Goal: Information Seeking & Learning: Learn about a topic

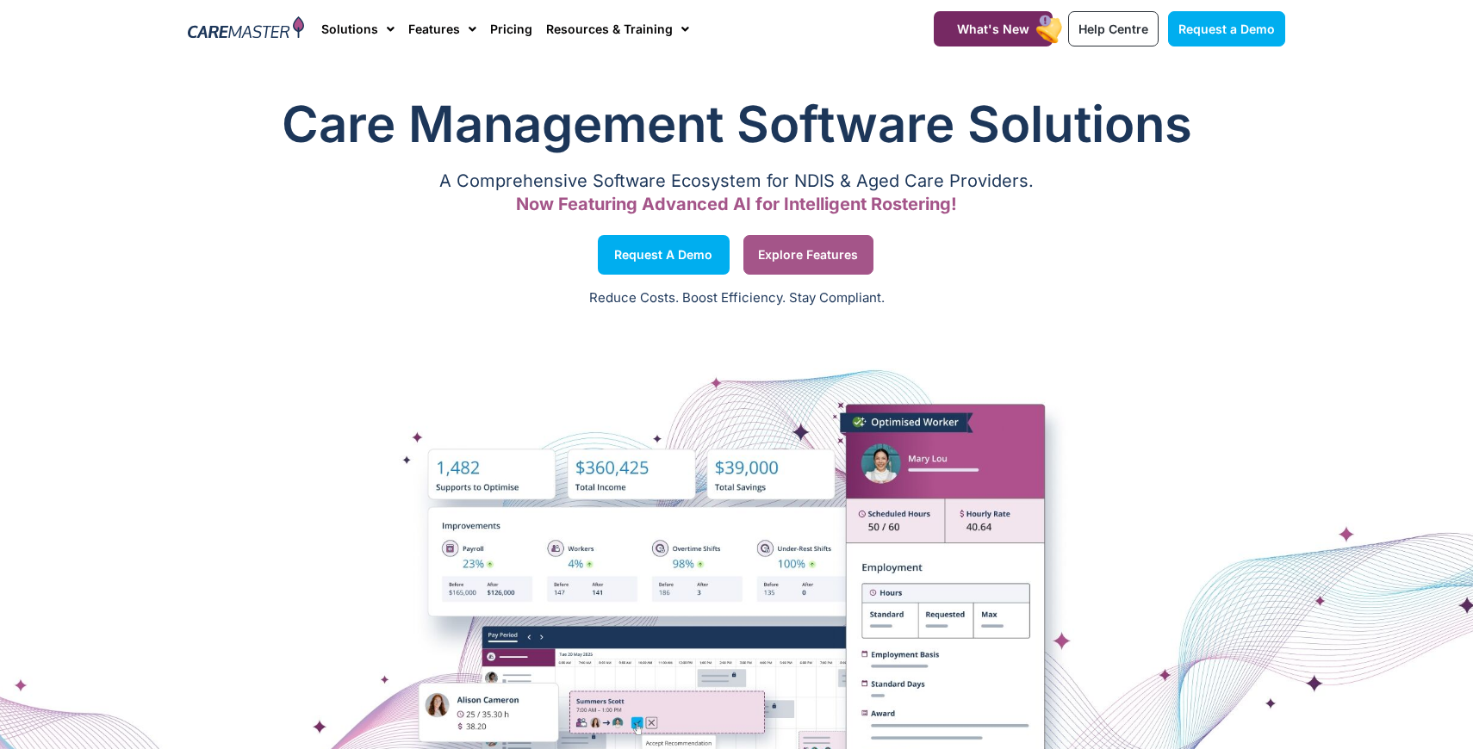
click at [839, 266] on link "Explore Features" at bounding box center [808, 255] width 130 height 40
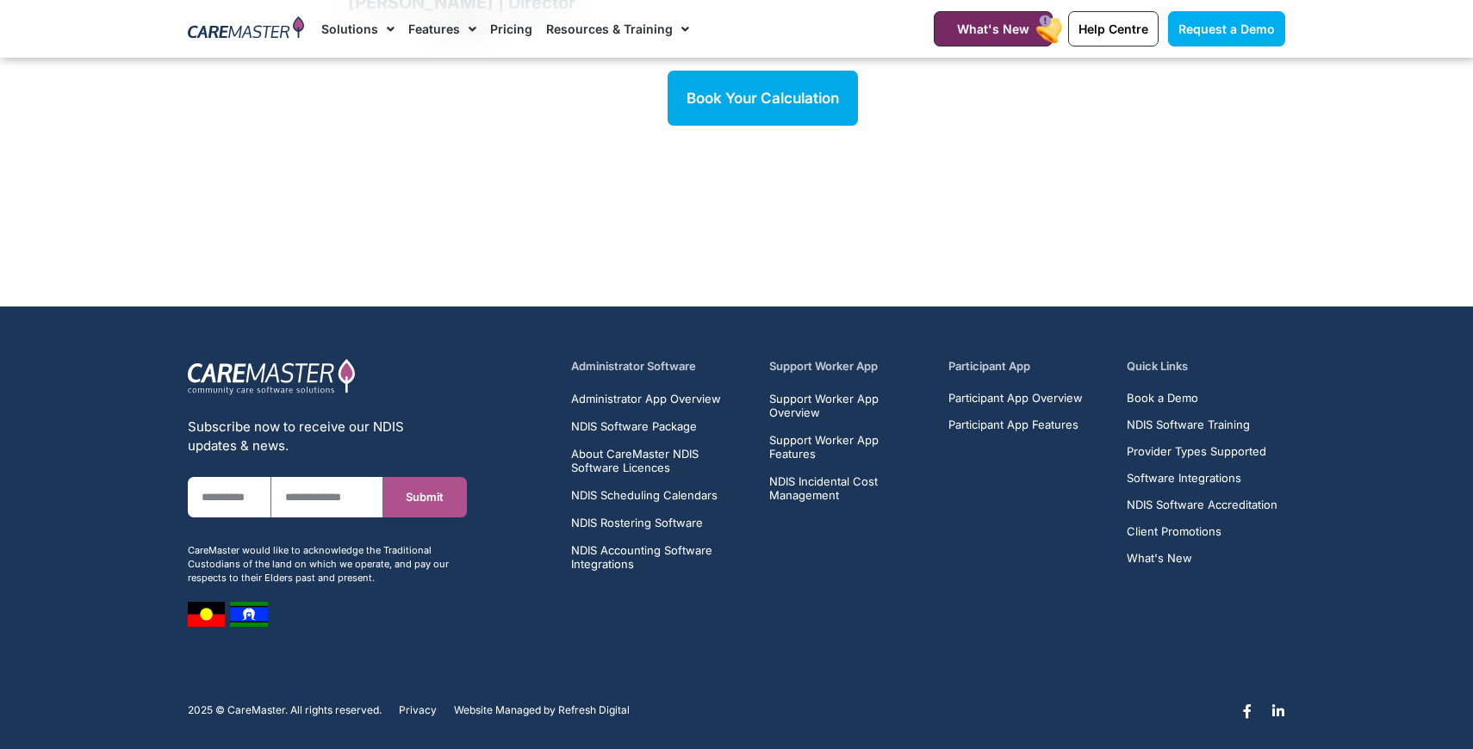
scroll to position [2539, 0]
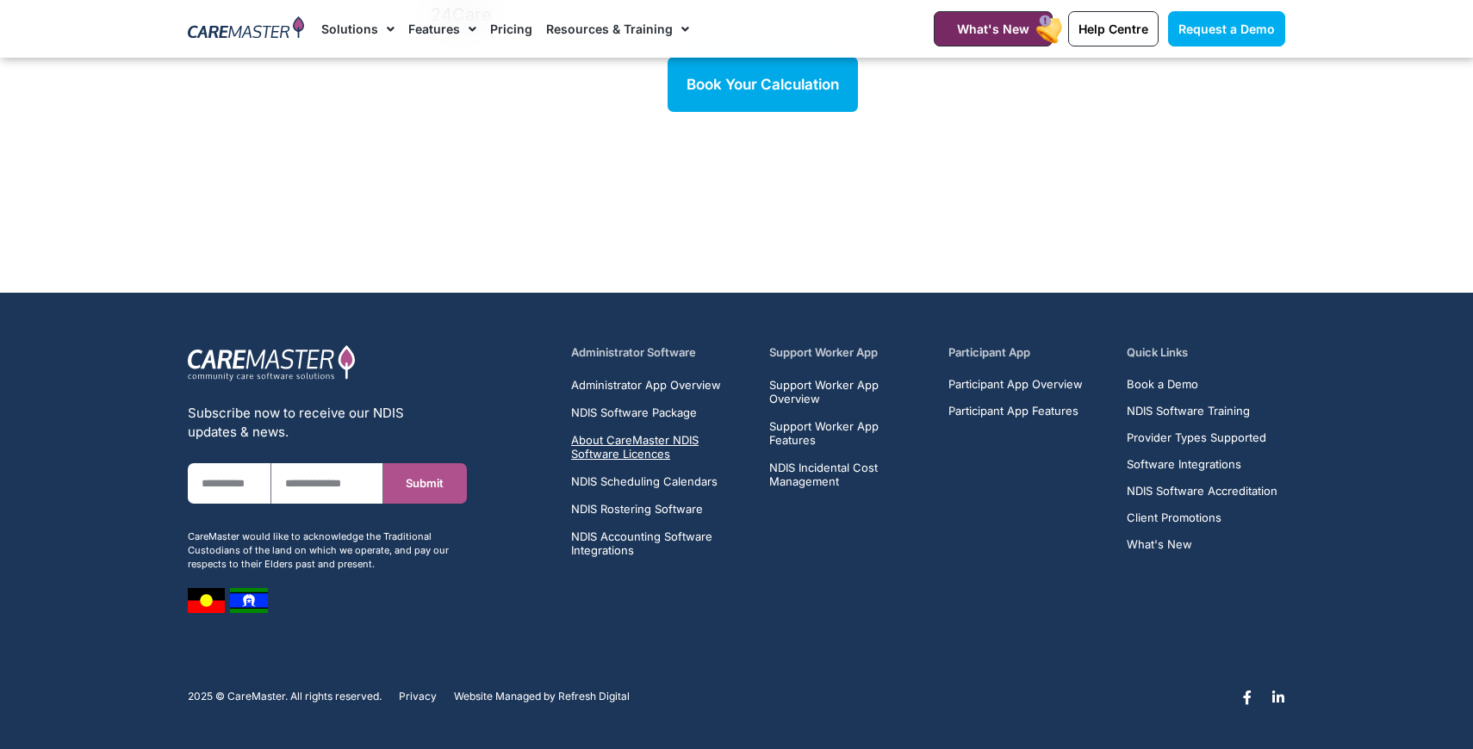
click at [699, 441] on span "About CareMaster NDIS Software Licences" at bounding box center [660, 447] width 178 height 28
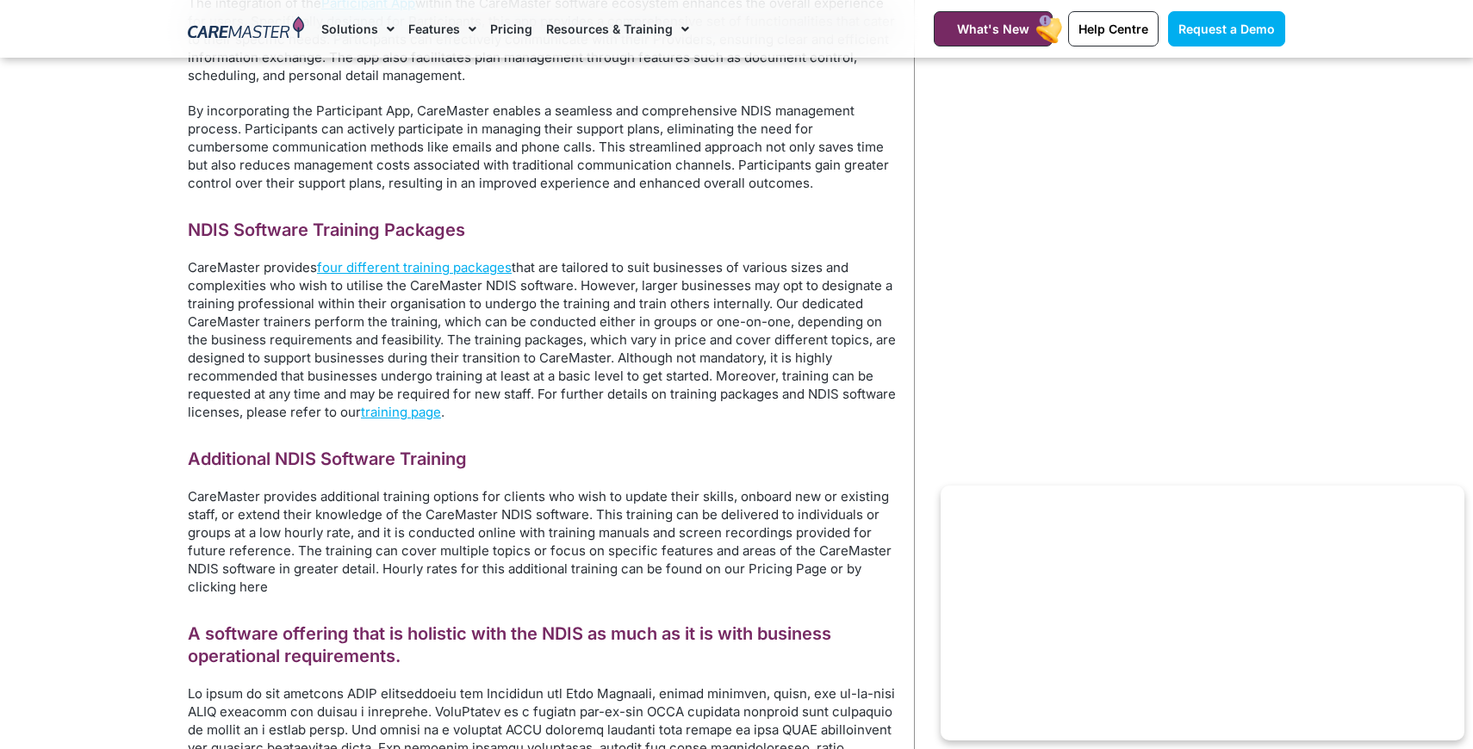
scroll to position [1532, 0]
